Goal: Task Accomplishment & Management: Use online tool/utility

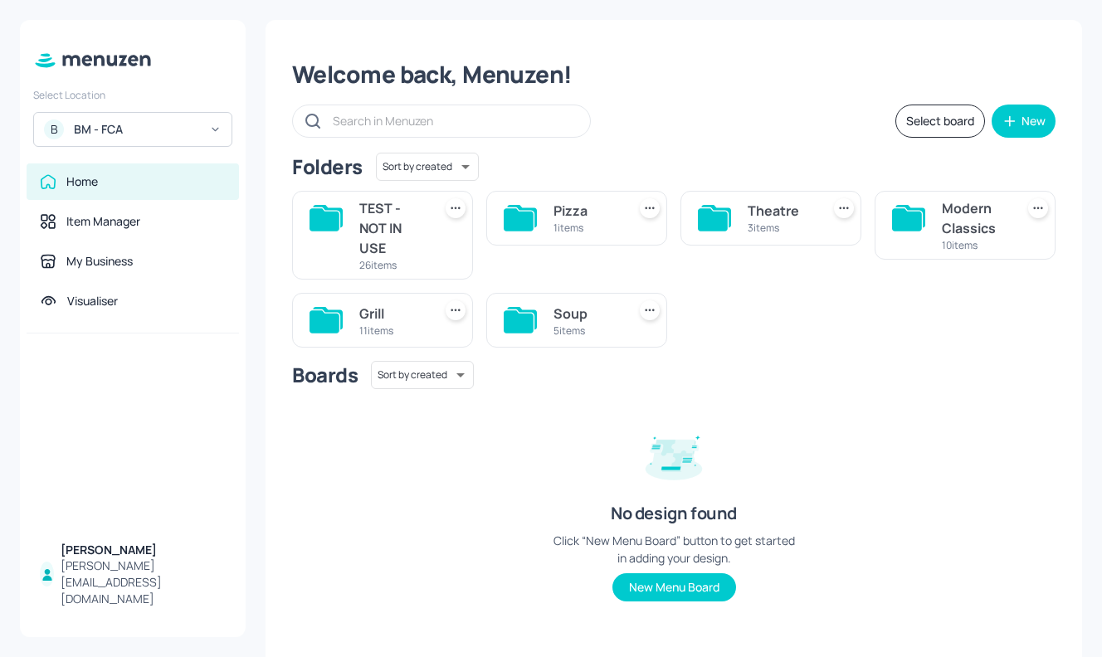
click at [187, 120] on div "B BM - FCA" at bounding box center [132, 129] width 199 height 35
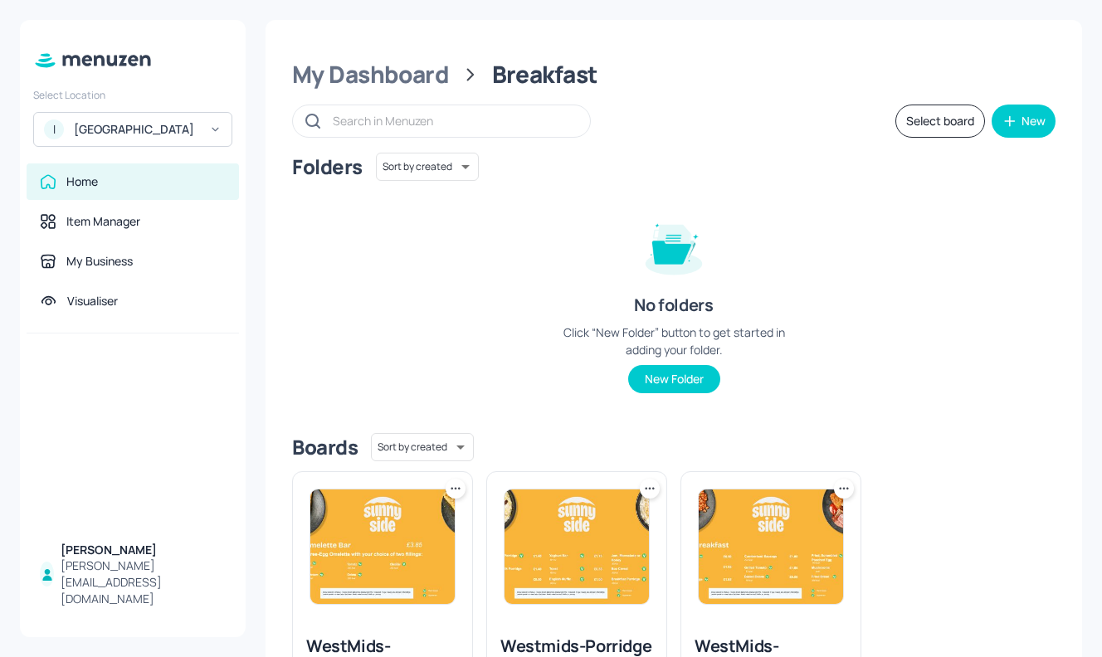
click at [957, 122] on button "Select board" at bounding box center [940, 121] width 90 height 33
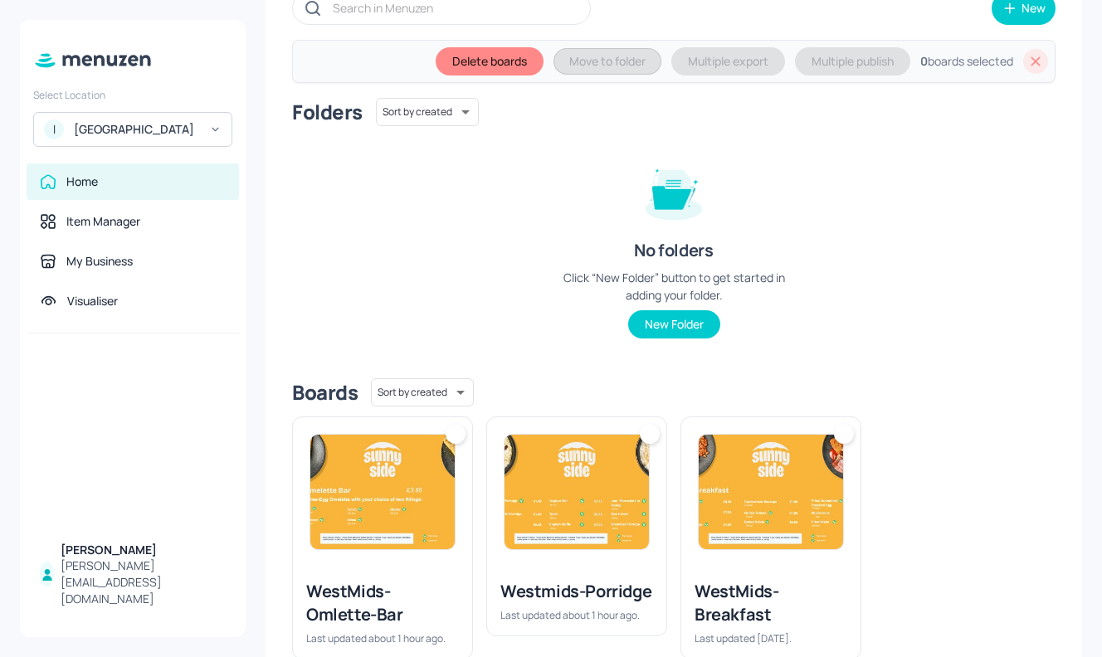
scroll to position [155, 0]
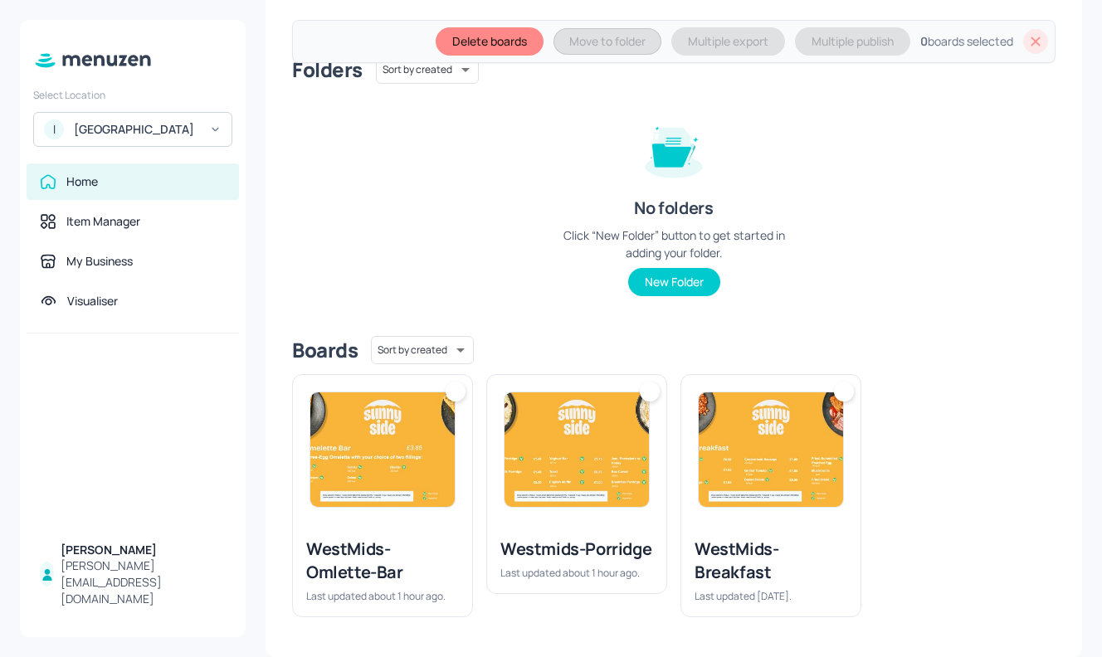
click at [568, 449] on img at bounding box center [576, 449] width 144 height 114
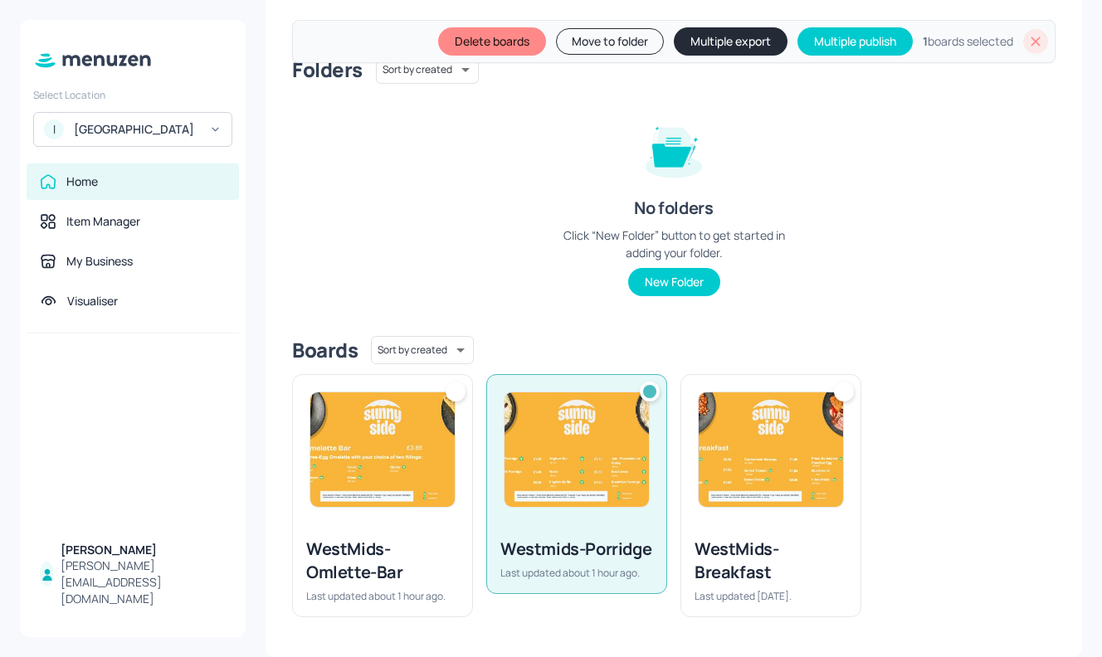
click at [744, 443] on img at bounding box center [770, 449] width 144 height 114
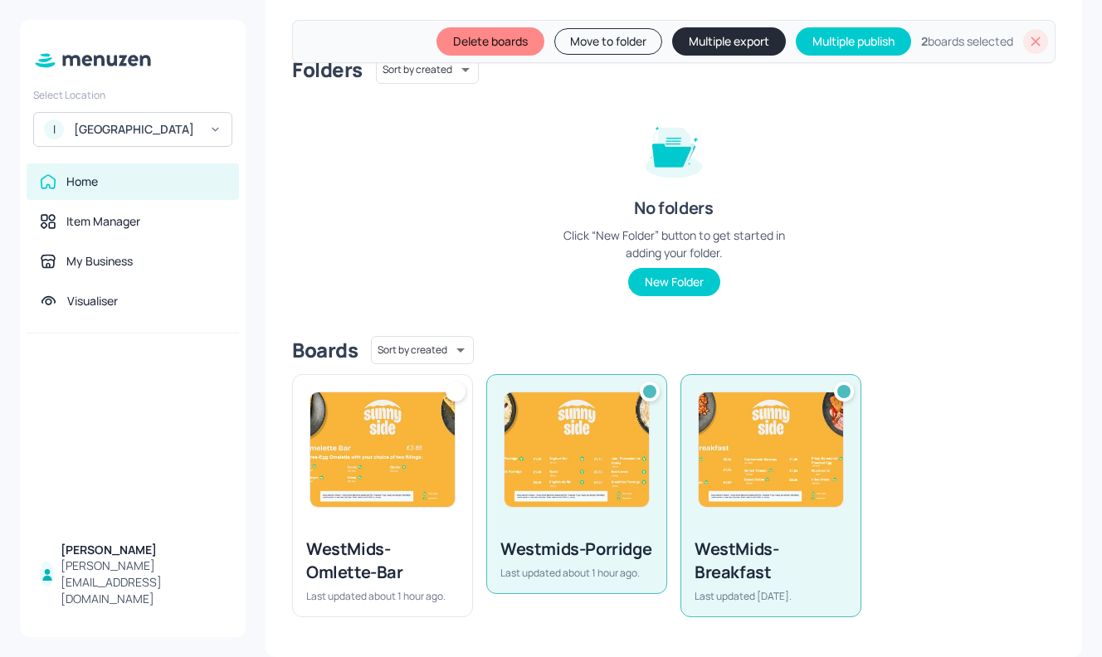
click at [343, 473] on img at bounding box center [382, 449] width 144 height 114
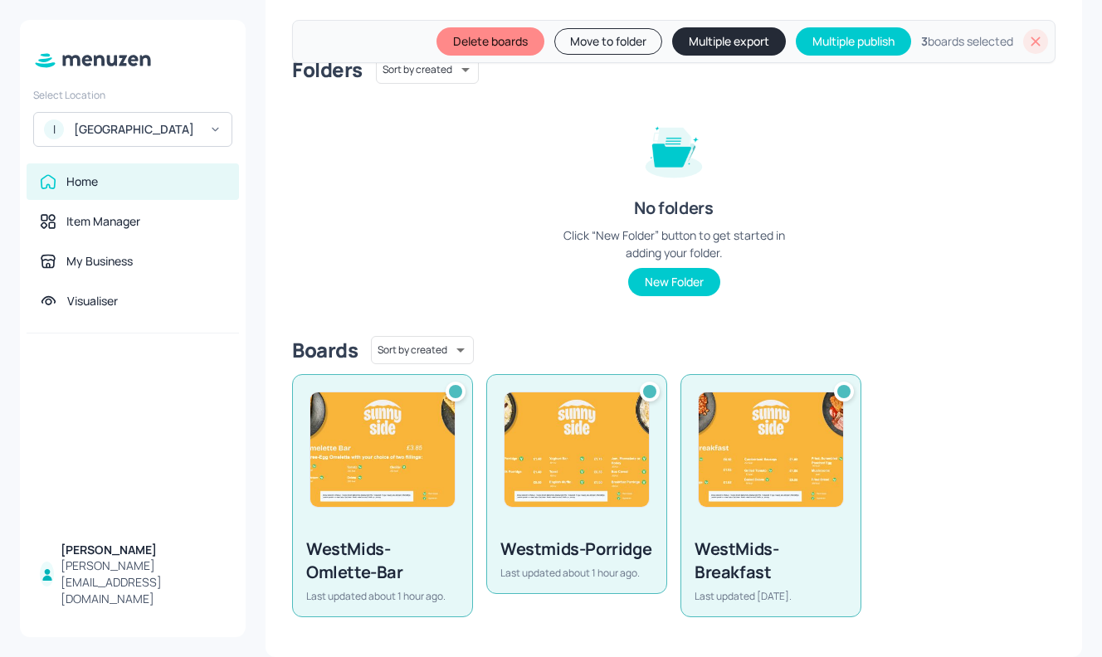
click at [710, 45] on button "Multiple export" at bounding box center [729, 41] width 114 height 28
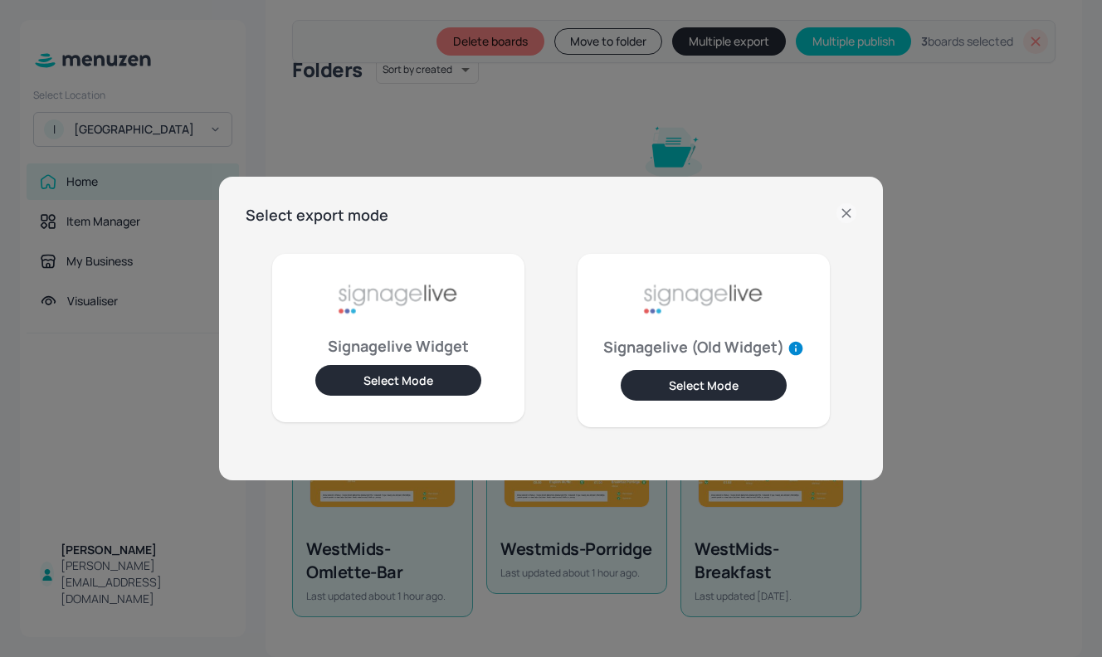
click at [451, 376] on button "Select Mode" at bounding box center [398, 380] width 166 height 31
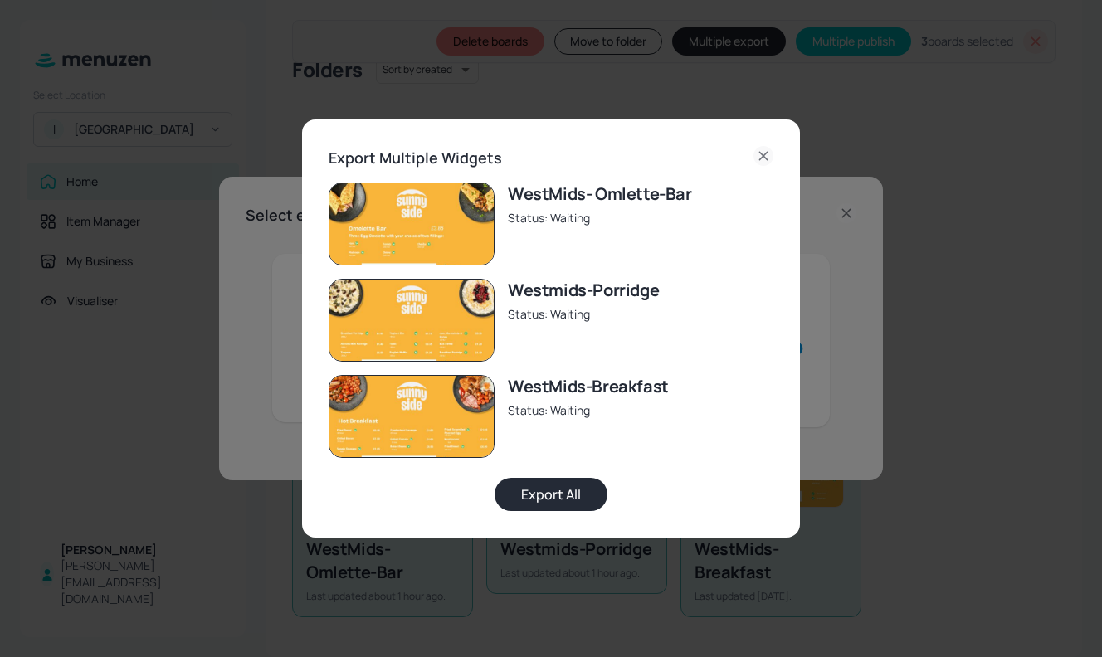
click at [536, 489] on button "Export All" at bounding box center [550, 494] width 113 height 33
